Goal: Book appointment/travel/reservation

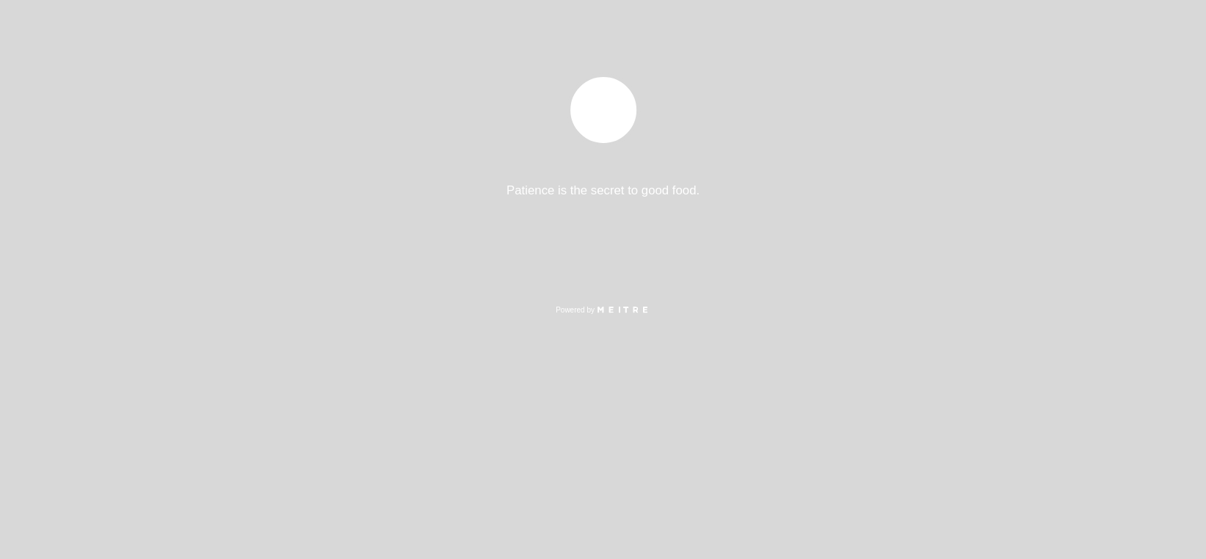
select select "es"
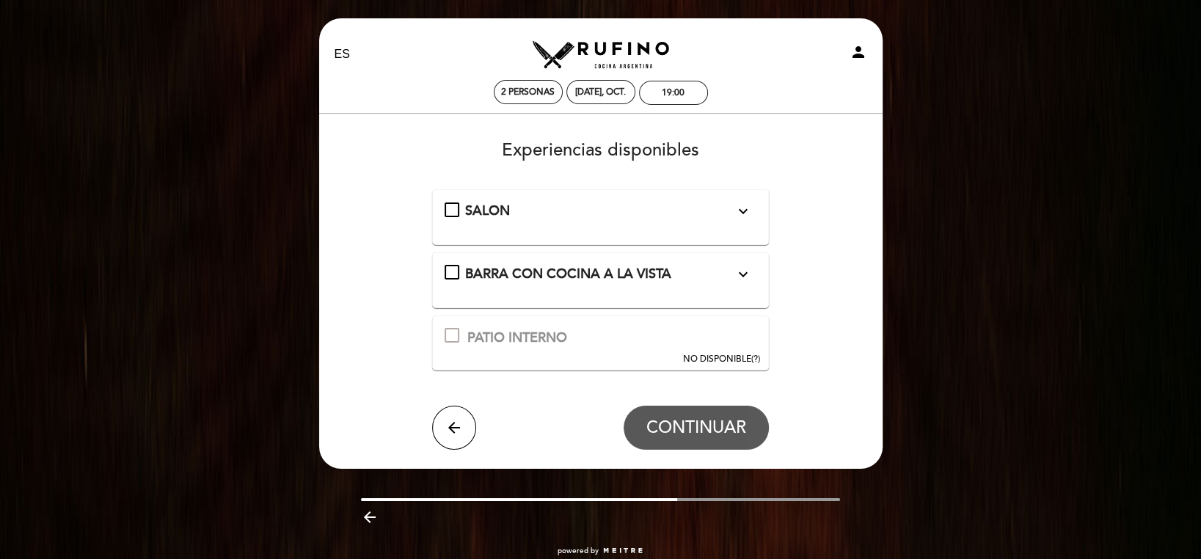
click at [453, 211] on div "SALON expand_more" at bounding box center [601, 211] width 312 height 19
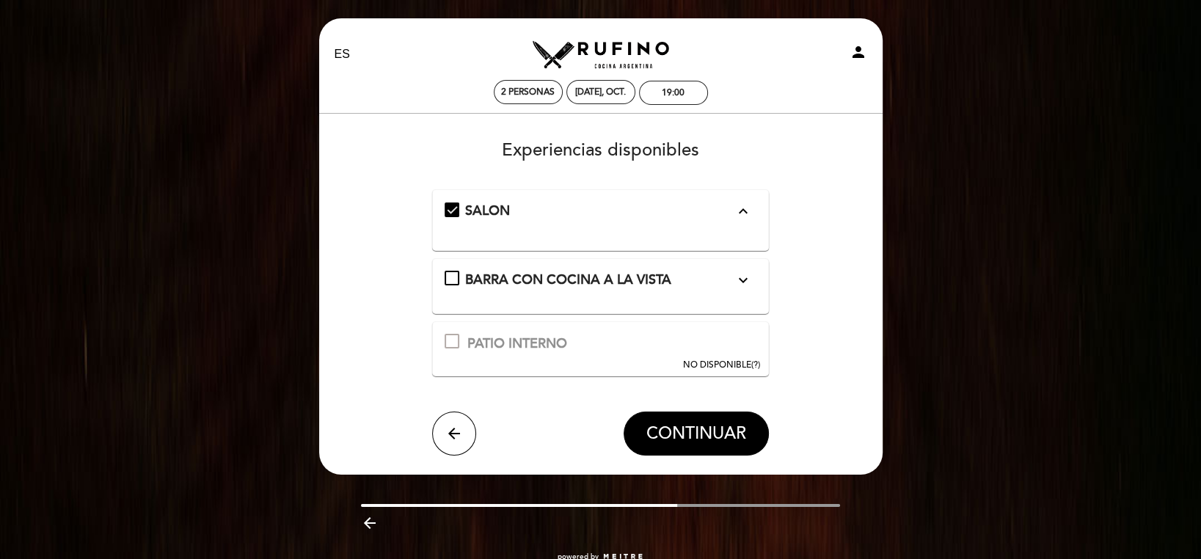
click at [721, 432] on span "CONTINUAR" at bounding box center [696, 433] width 100 height 21
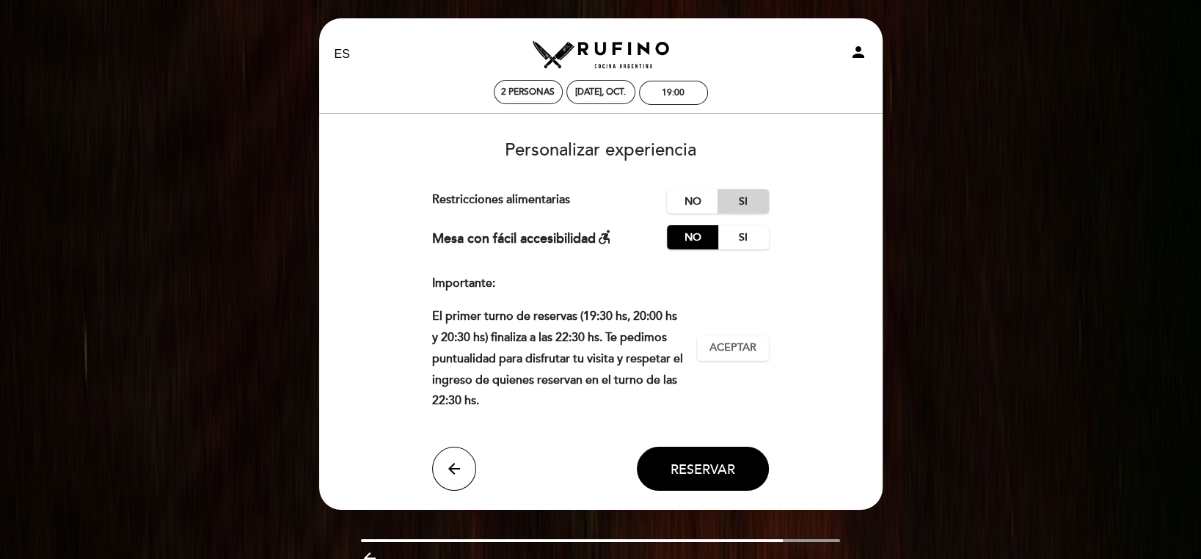
click at [745, 196] on label "Si" at bounding box center [743, 201] width 51 height 24
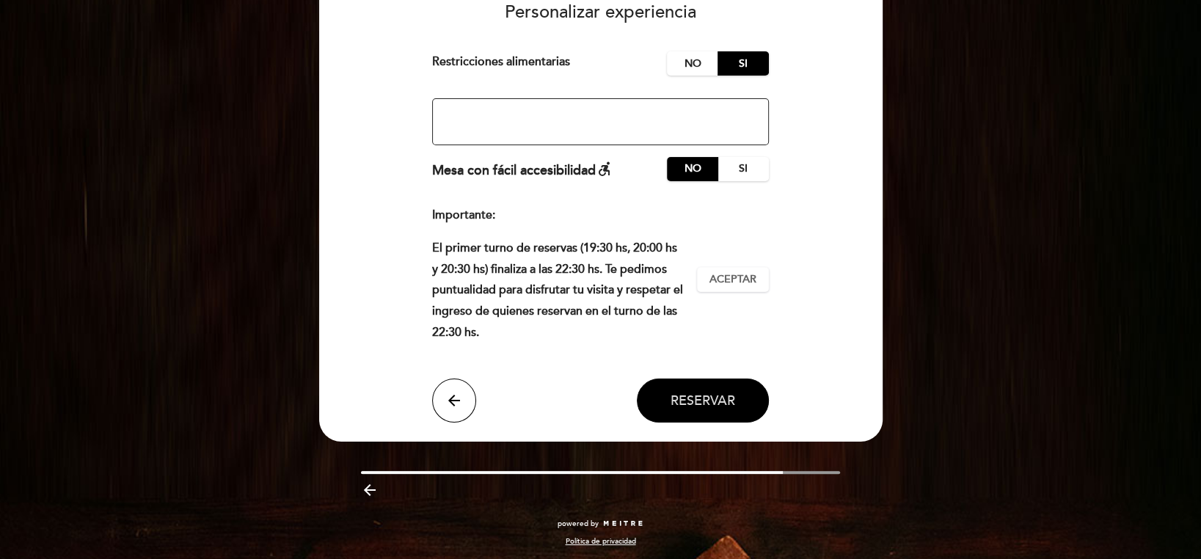
scroll to position [139, 0]
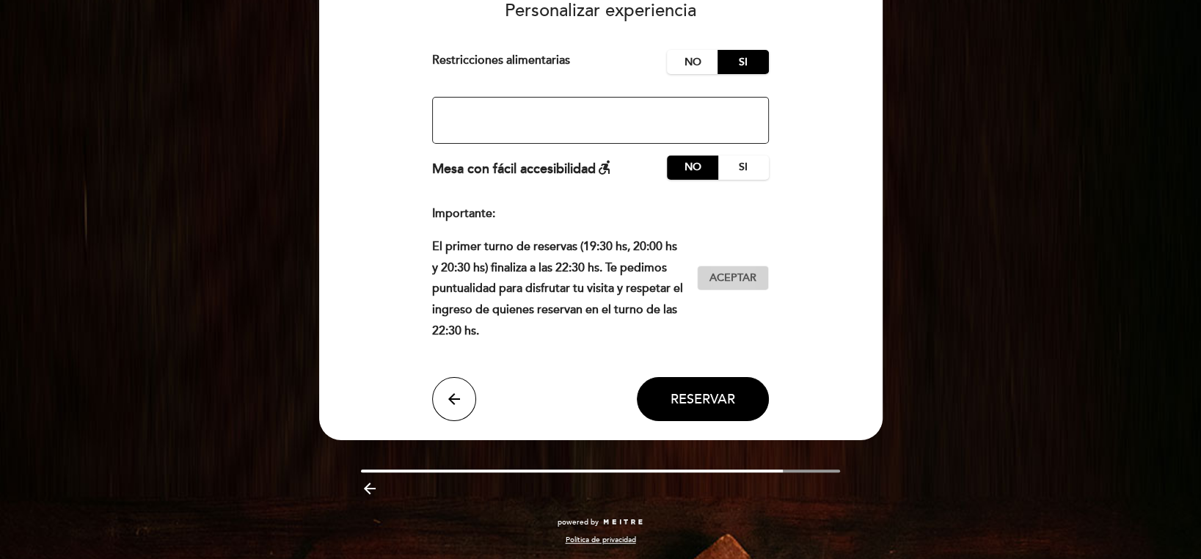
click at [749, 280] on span "Aceptar" at bounding box center [733, 278] width 47 height 15
click at [711, 408] on button "Reservar" at bounding box center [703, 399] width 132 height 44
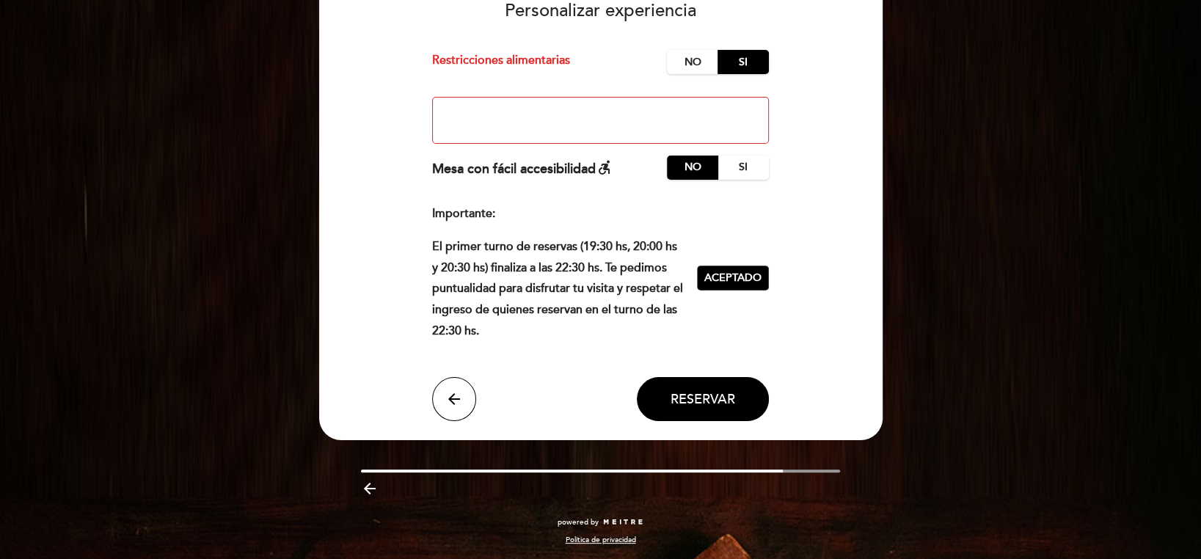
click at [497, 121] on textarea at bounding box center [600, 120] width 337 height 47
click at [690, 58] on label "No" at bounding box center [692, 62] width 51 height 24
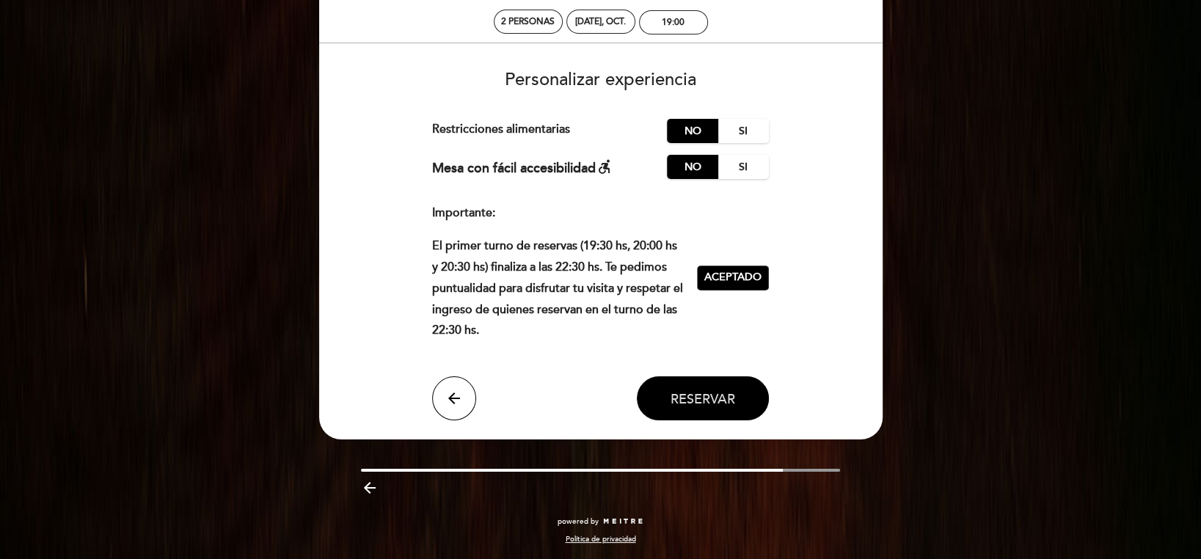
click at [723, 391] on span "Reservar" at bounding box center [703, 398] width 65 height 16
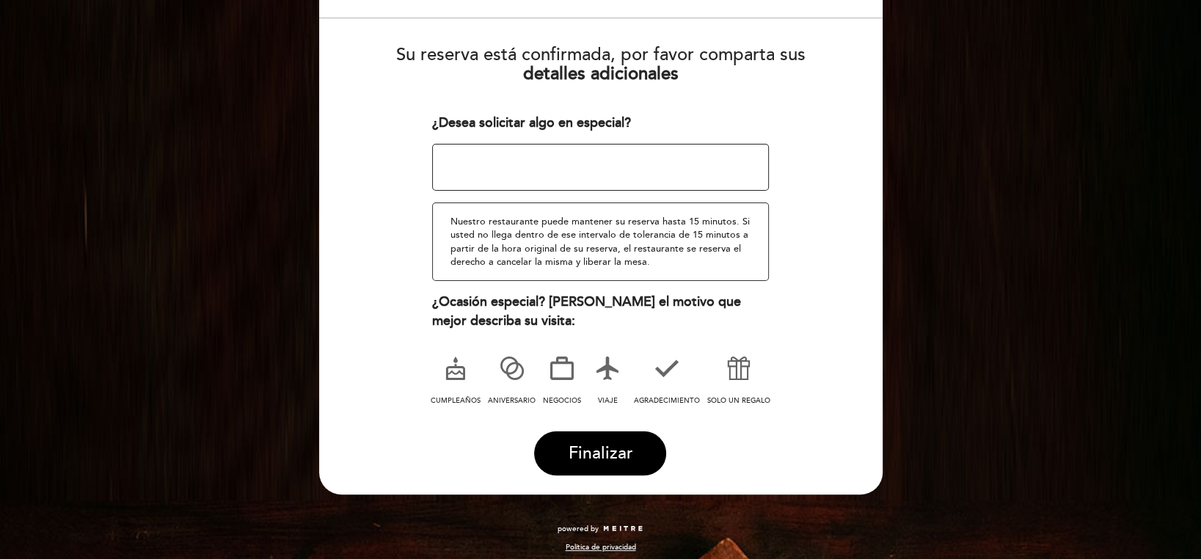
scroll to position [142, 0]
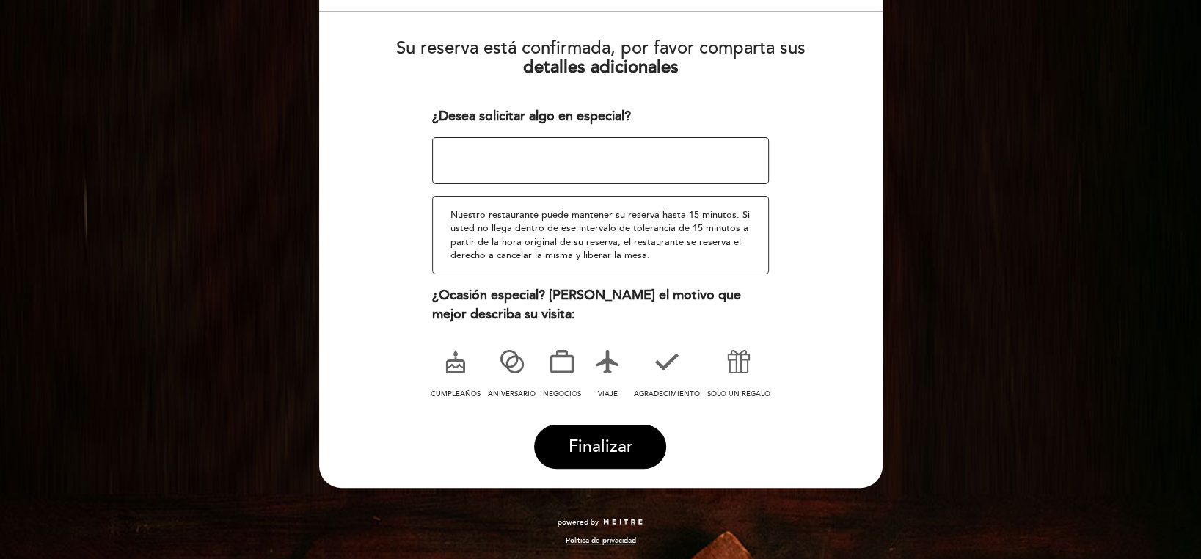
click at [512, 358] on icon at bounding box center [512, 362] width 38 height 38
click at [618, 446] on span "Finalizar" at bounding box center [600, 447] width 65 height 21
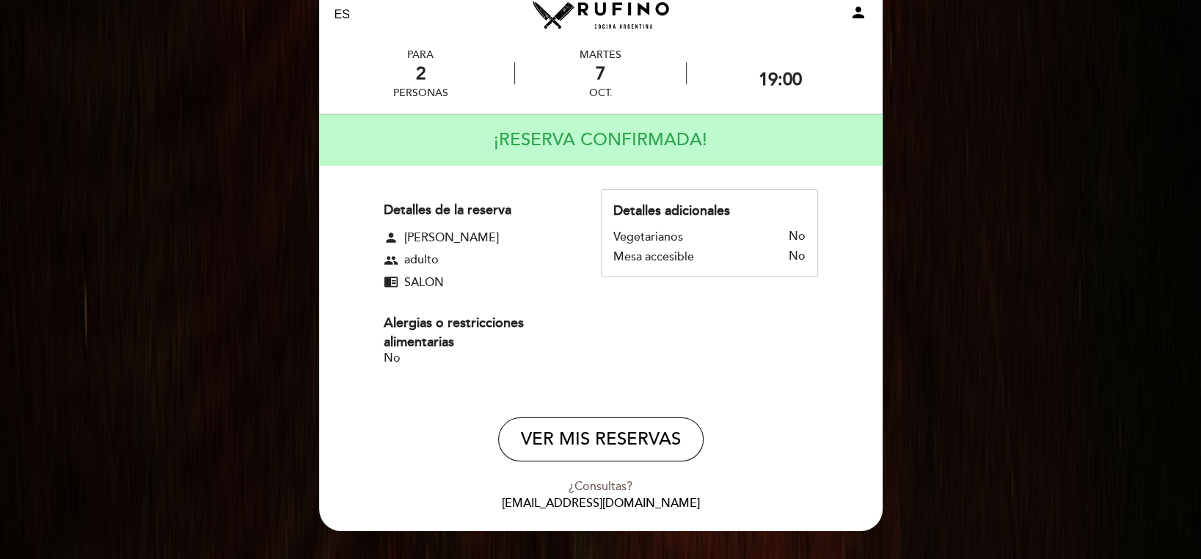
scroll to position [83, 0]
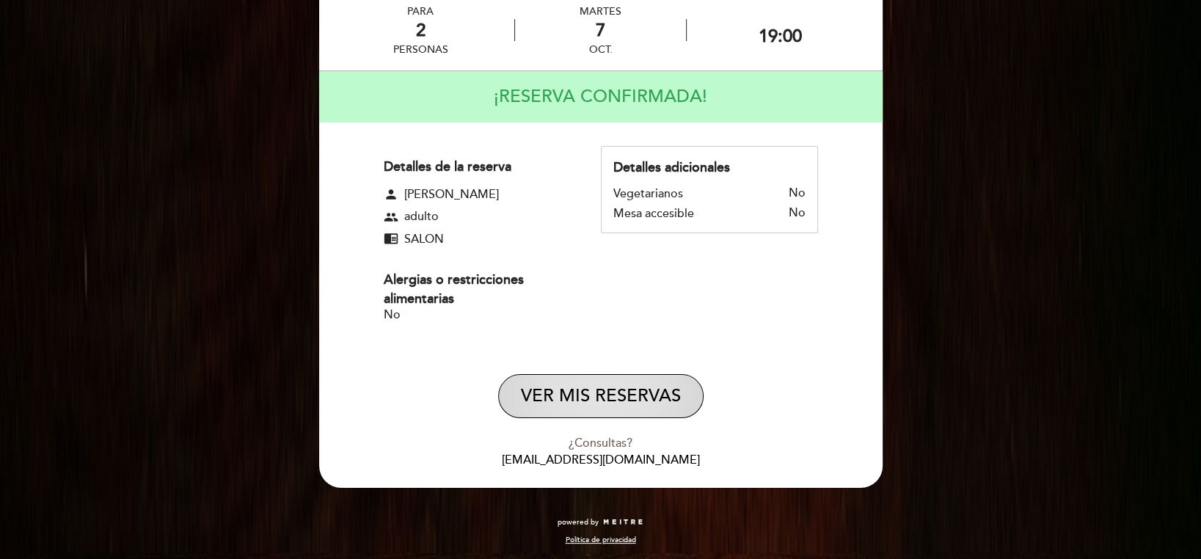
click at [630, 395] on button "VER MIS RESERVAS" at bounding box center [600, 396] width 205 height 44
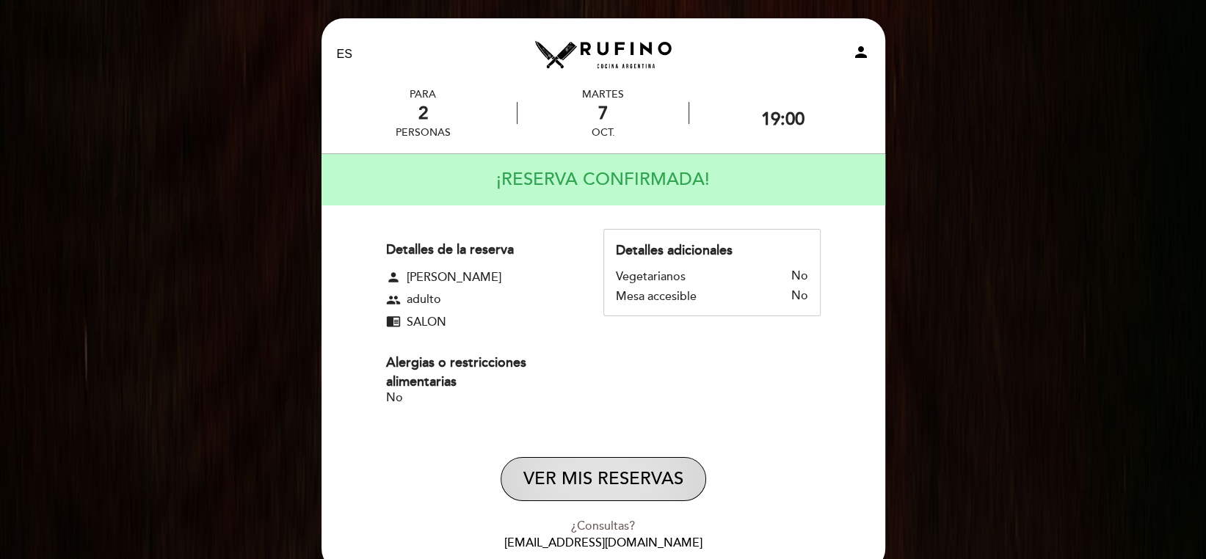
select select "es"
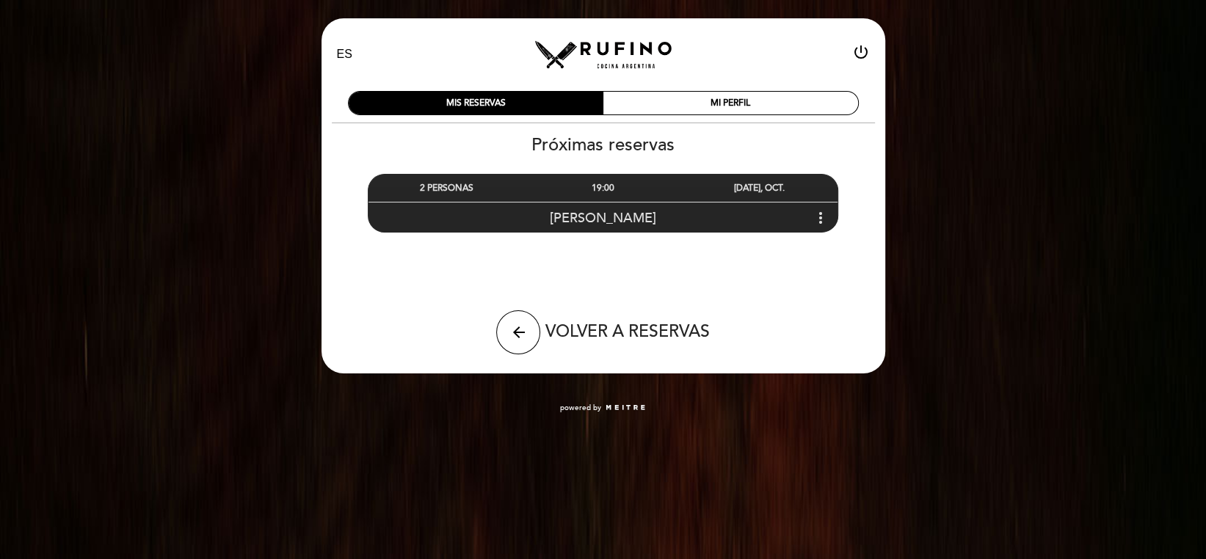
click at [818, 216] on icon "more_vert" at bounding box center [820, 218] width 18 height 18
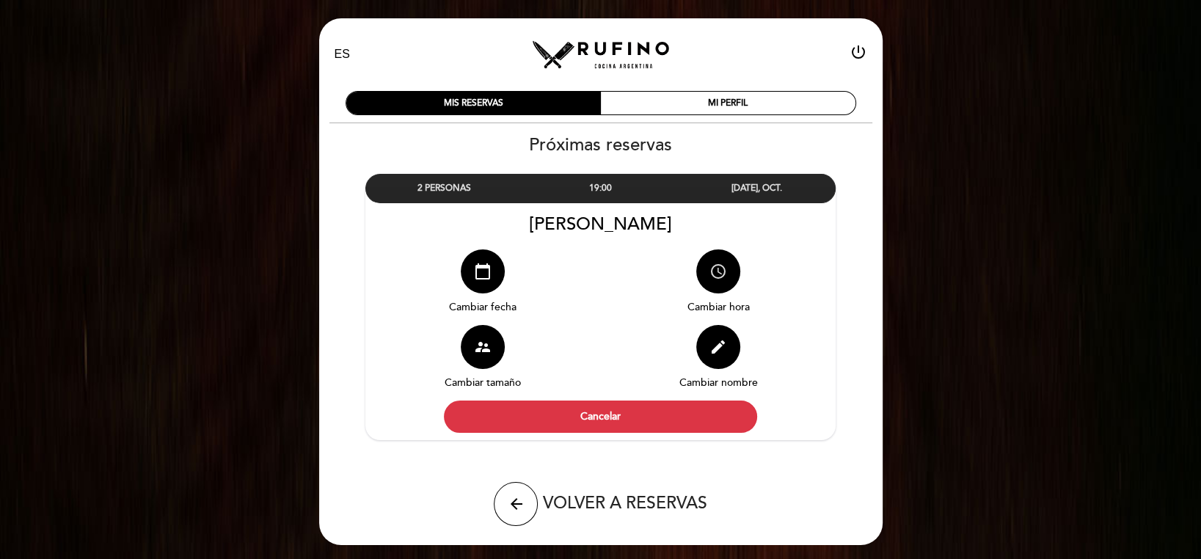
click at [715, 271] on icon "access_time" at bounding box center [719, 272] width 18 height 18
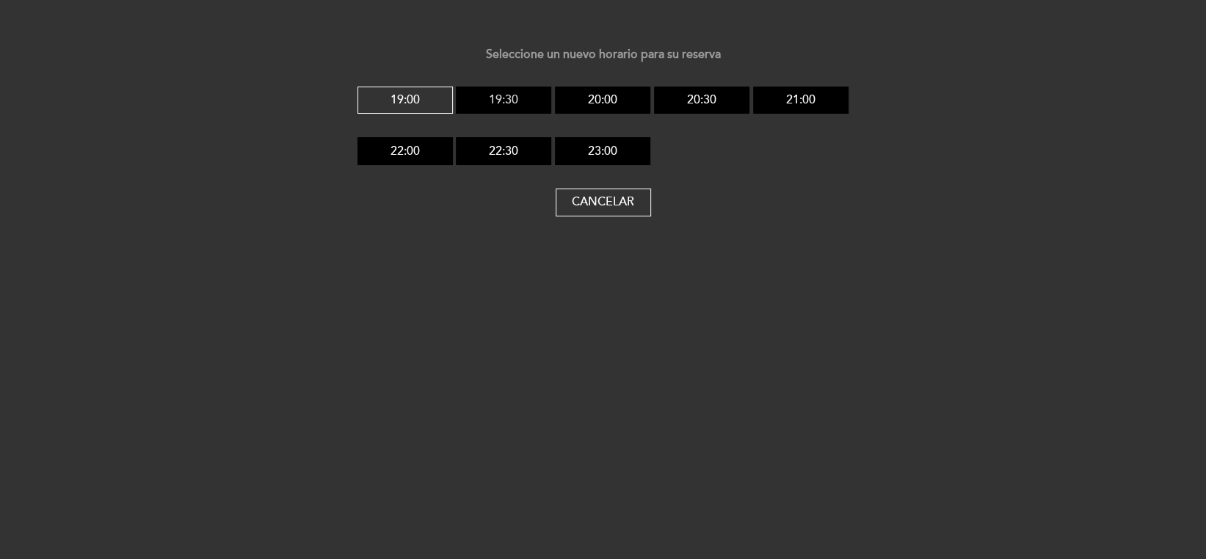
click at [508, 98] on button "19:30" at bounding box center [503, 101] width 95 height 28
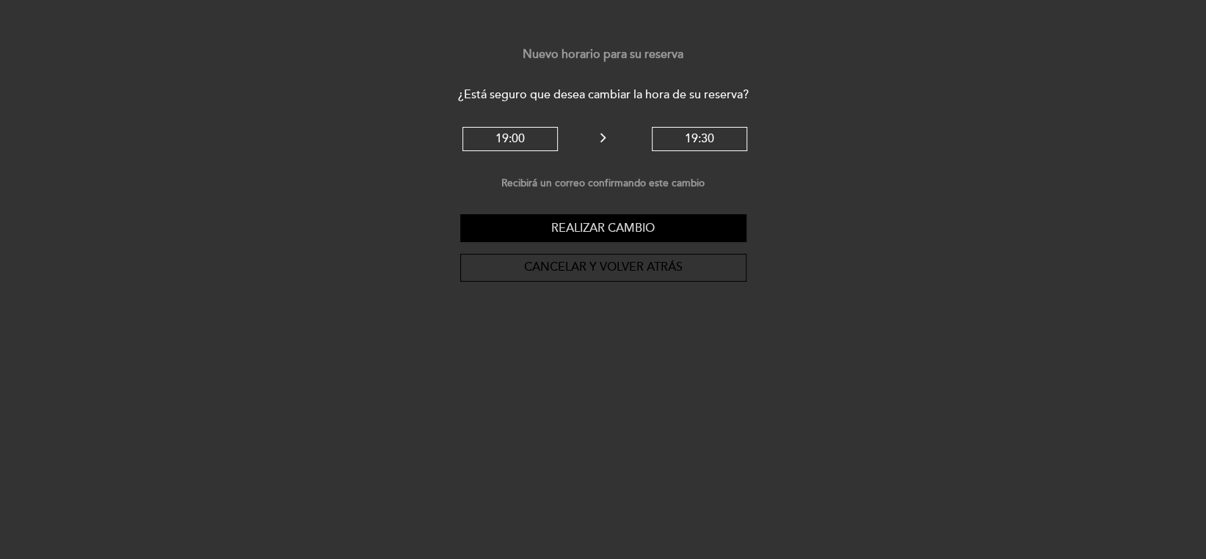
click at [639, 222] on button "Realizar cambio" at bounding box center [603, 228] width 286 height 28
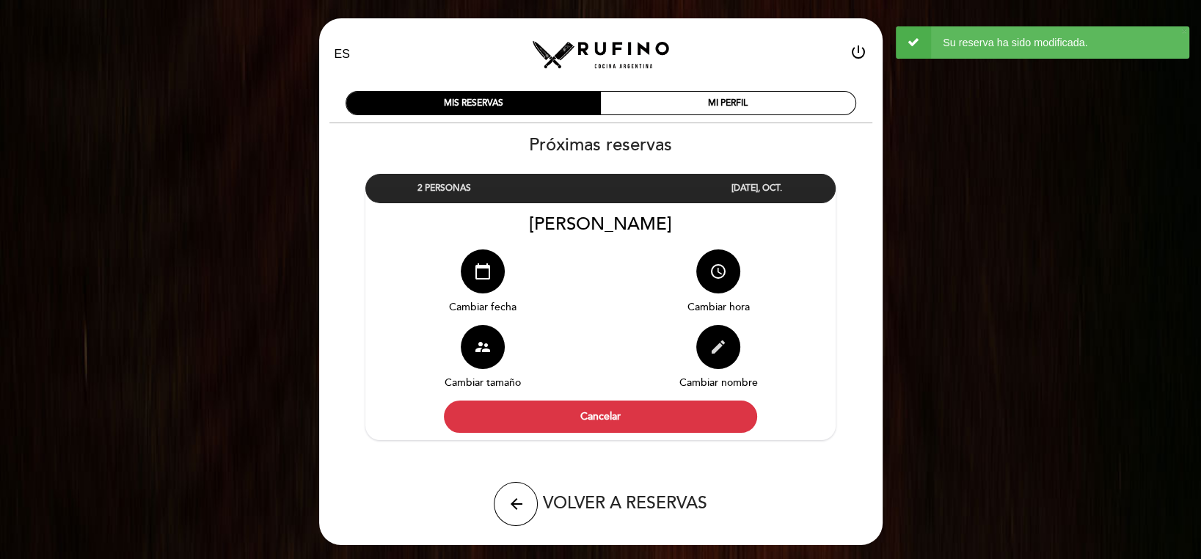
click at [718, 344] on icon "edit" at bounding box center [719, 347] width 18 height 18
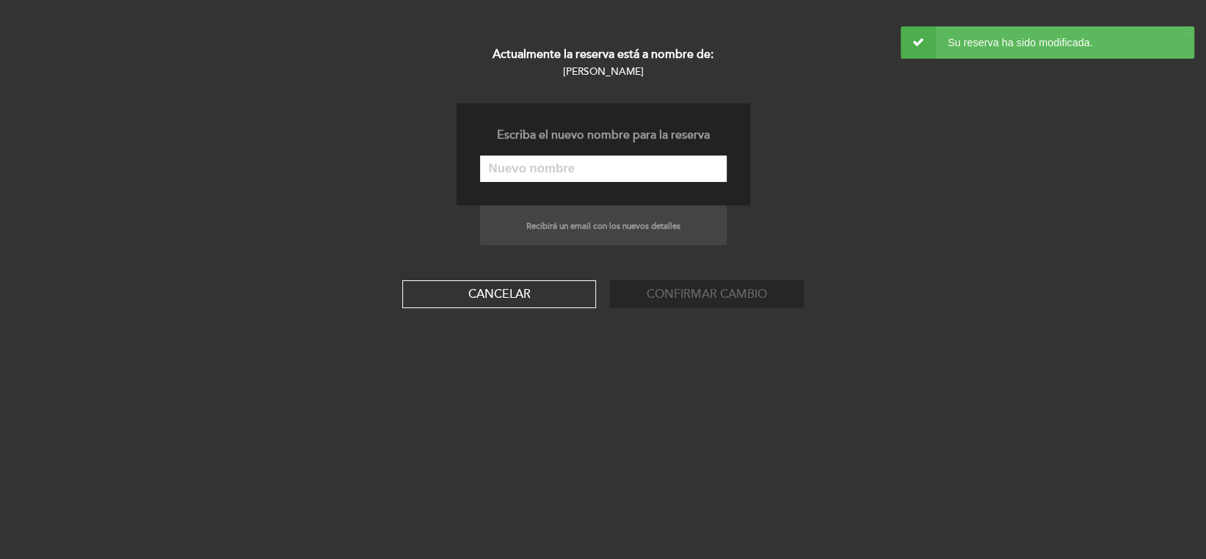
click at [519, 169] on input "text" at bounding box center [603, 169] width 247 height 26
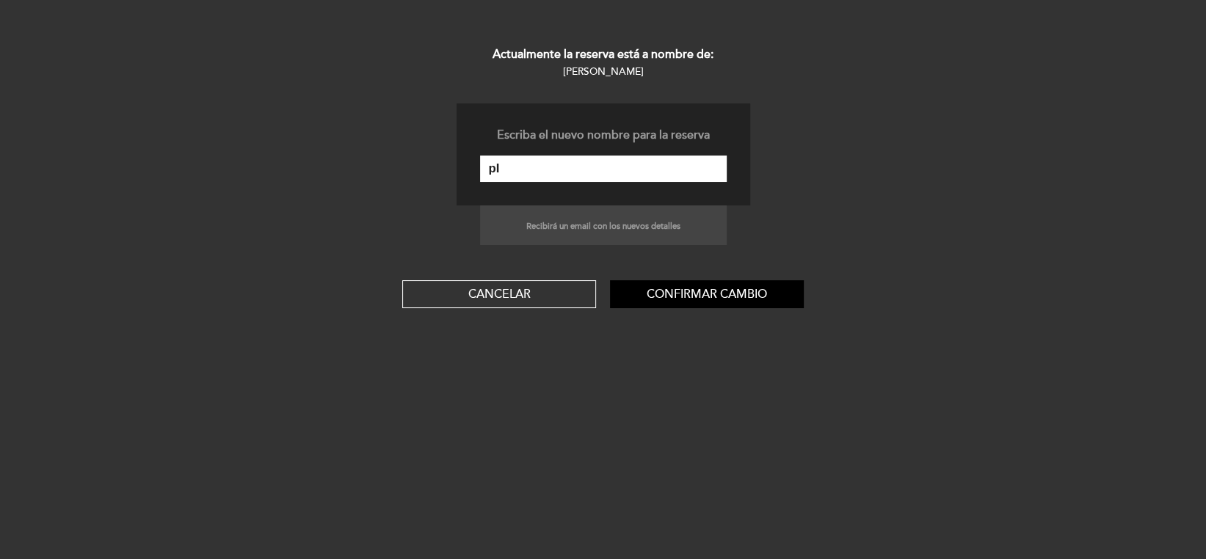
type input "p"
type input "[PERSON_NAME]"
click at [725, 296] on button "Confirmar cambio" at bounding box center [707, 294] width 194 height 28
